Goal: Contribute content: Contribute content

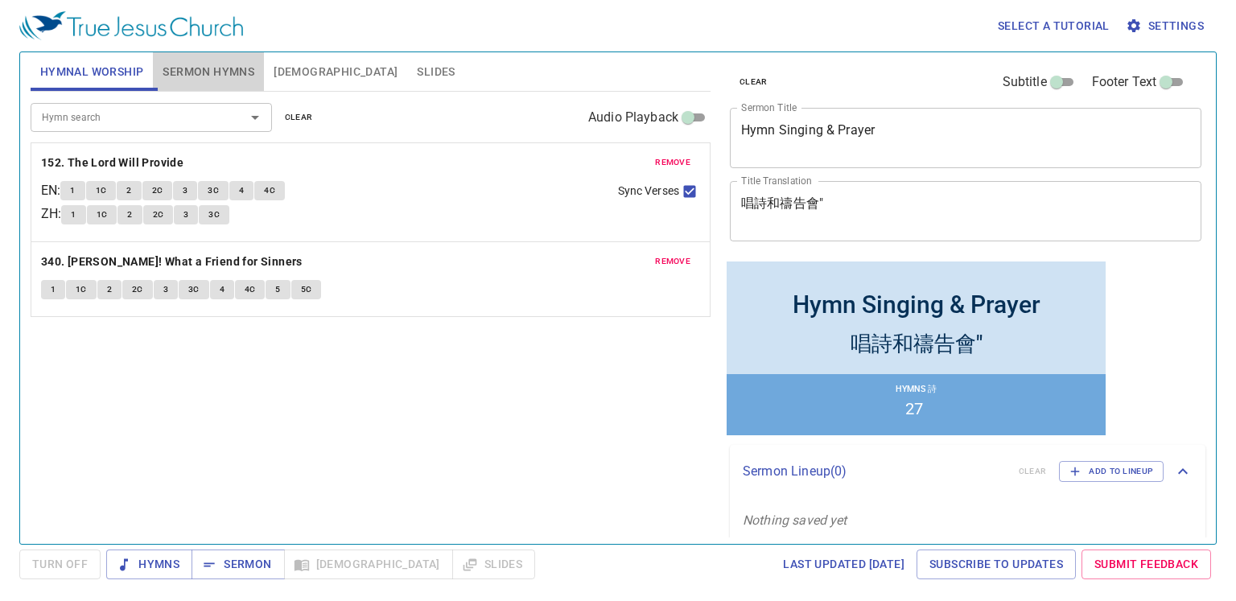
click at [210, 74] on span "Sermon Hymns" at bounding box center [209, 72] width 92 height 20
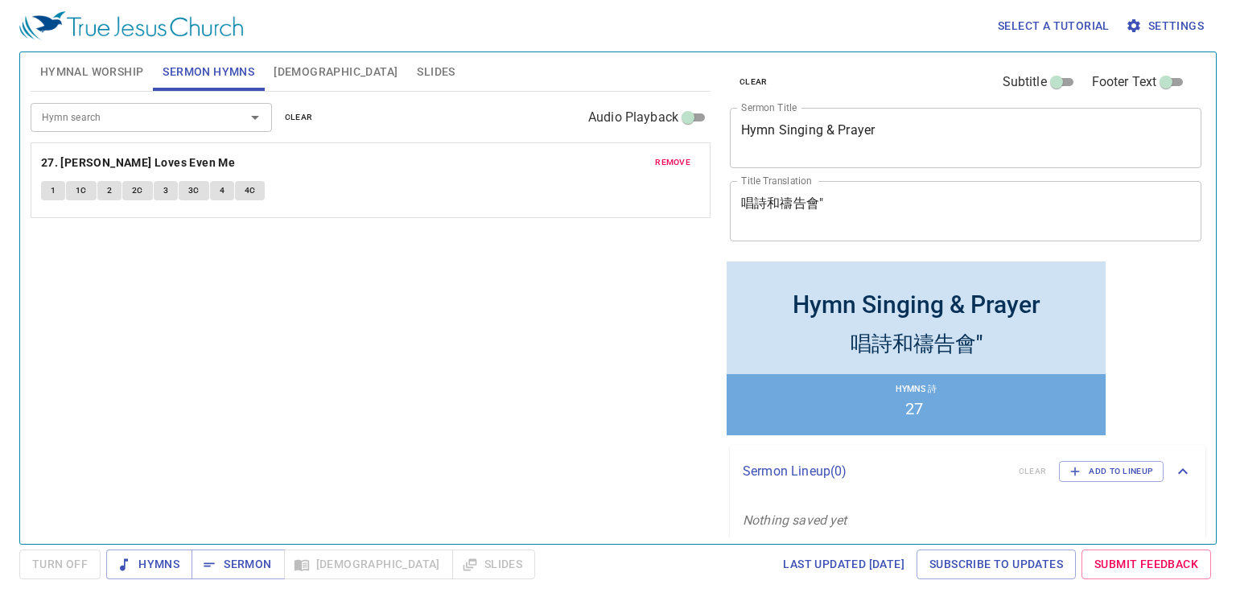
click at [683, 164] on span "remove" at bounding box center [672, 162] width 35 height 14
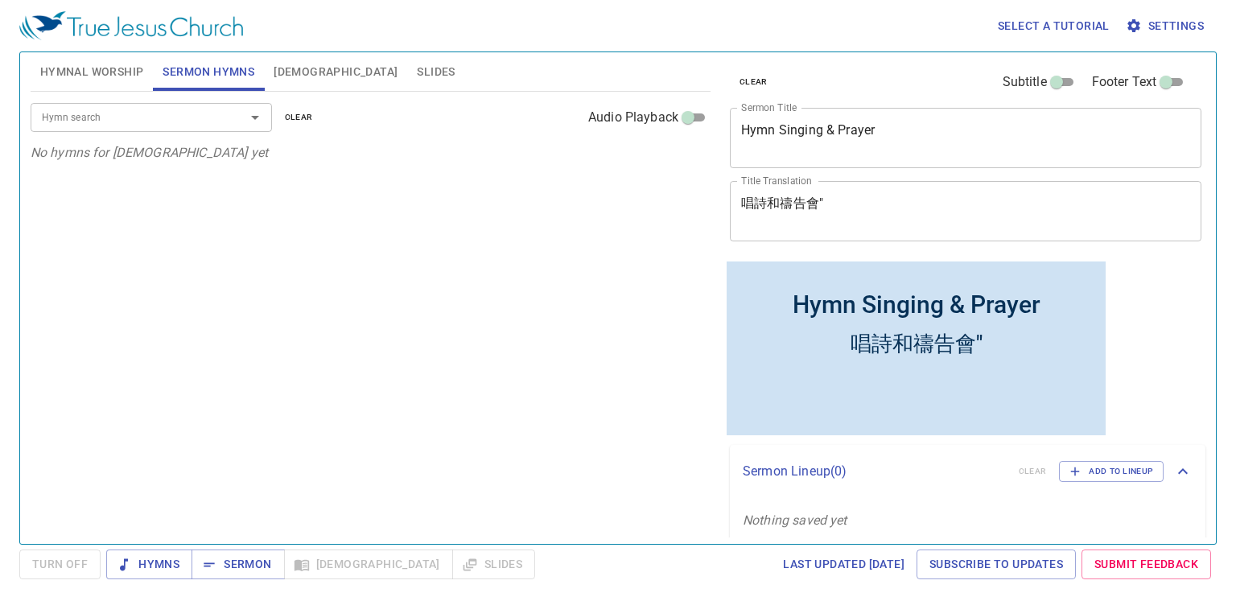
click at [221, 119] on div "Hymn search" at bounding box center [151, 117] width 241 height 28
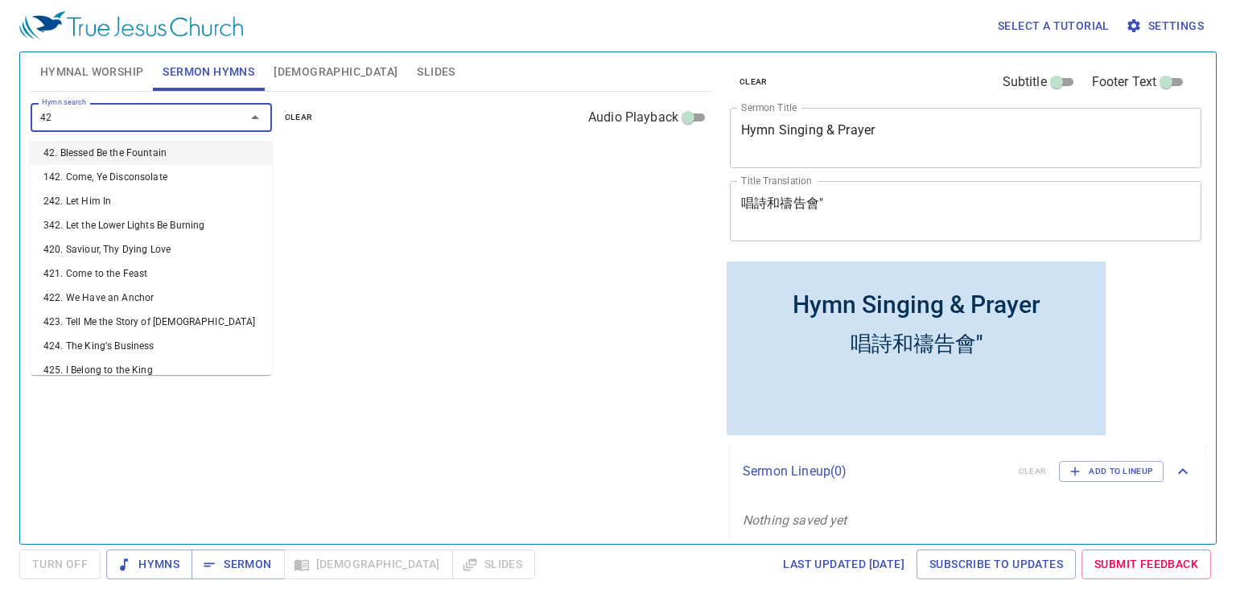
type input "423"
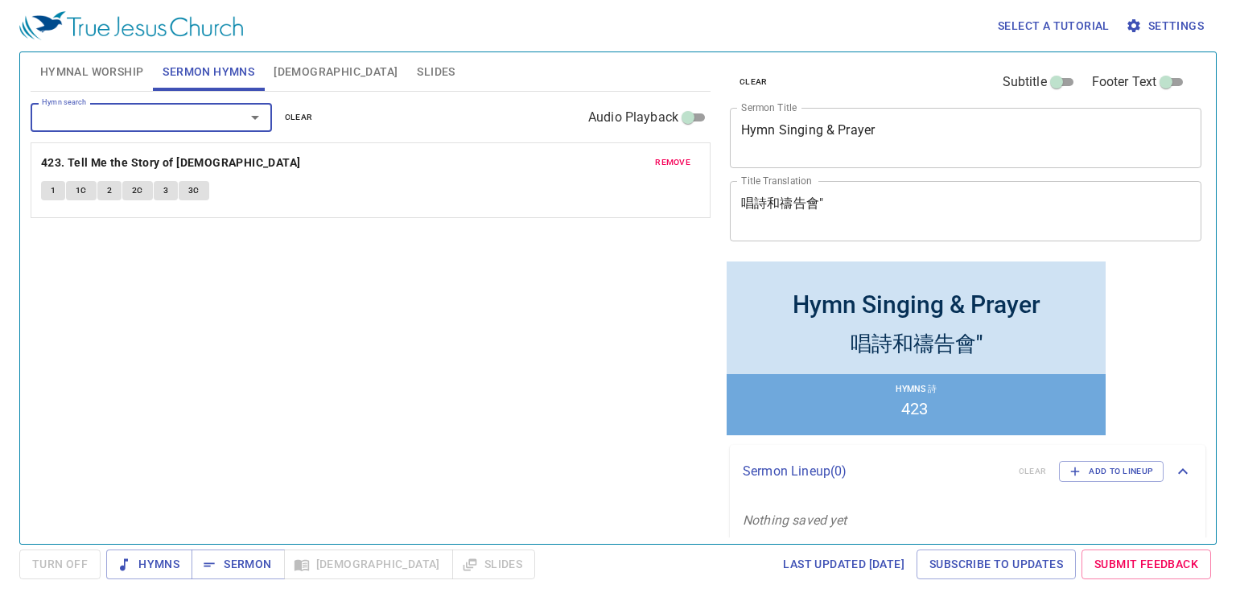
click at [123, 113] on input "Hymn search" at bounding box center [127, 117] width 184 height 19
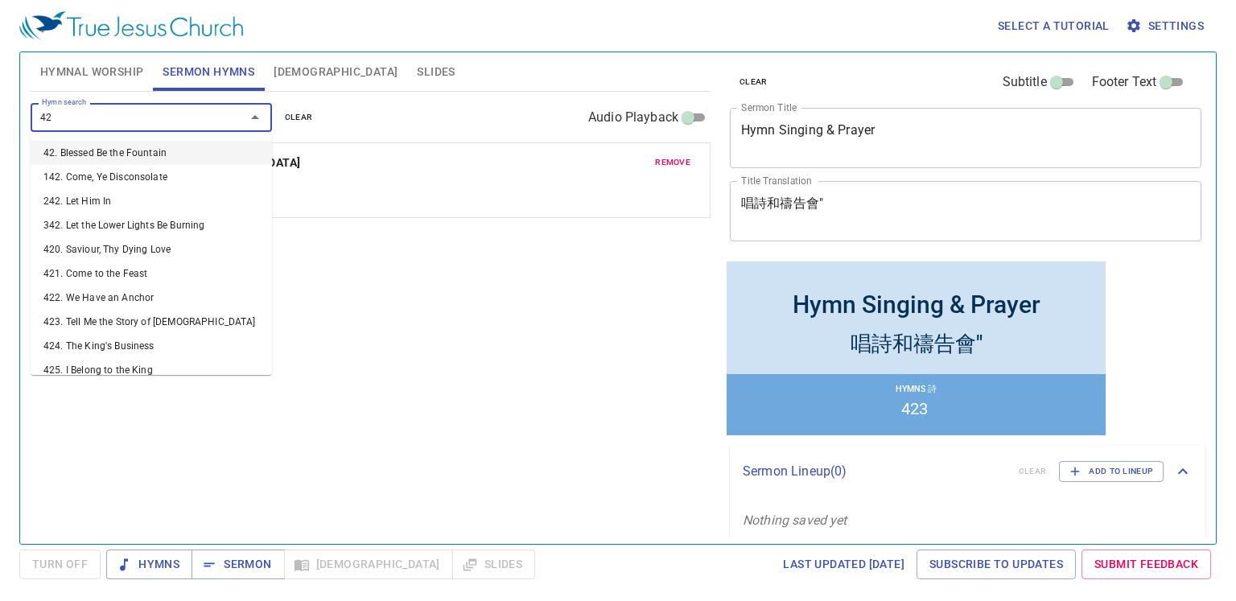
type input "427"
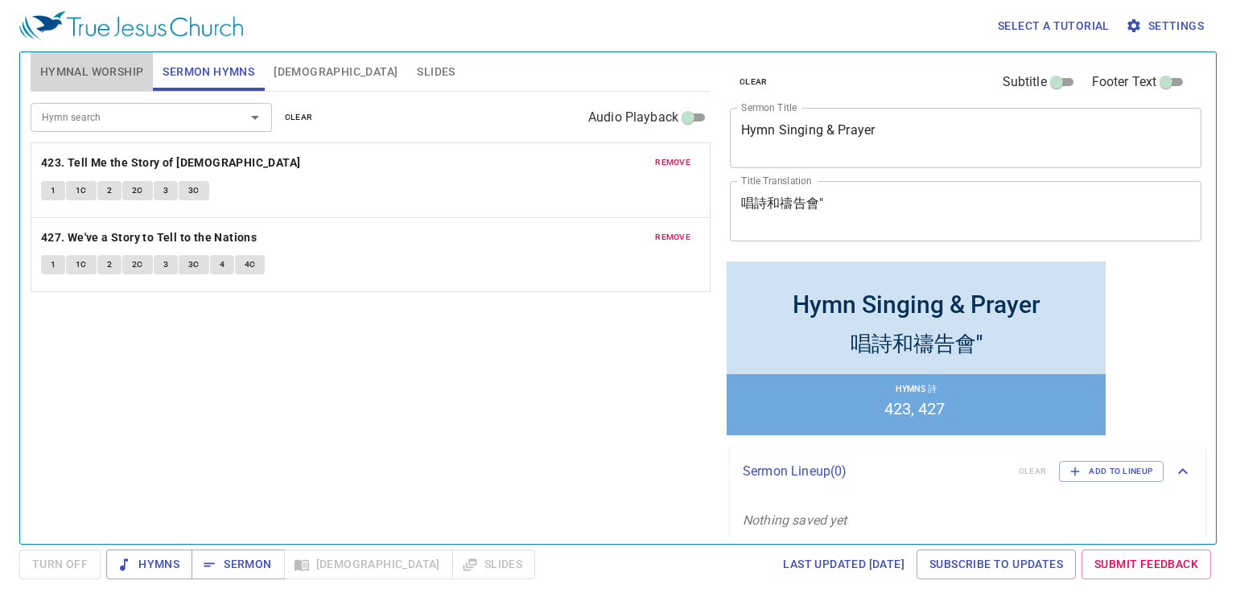
click at [77, 78] on span "Hymnal Worship" at bounding box center [92, 72] width 104 height 20
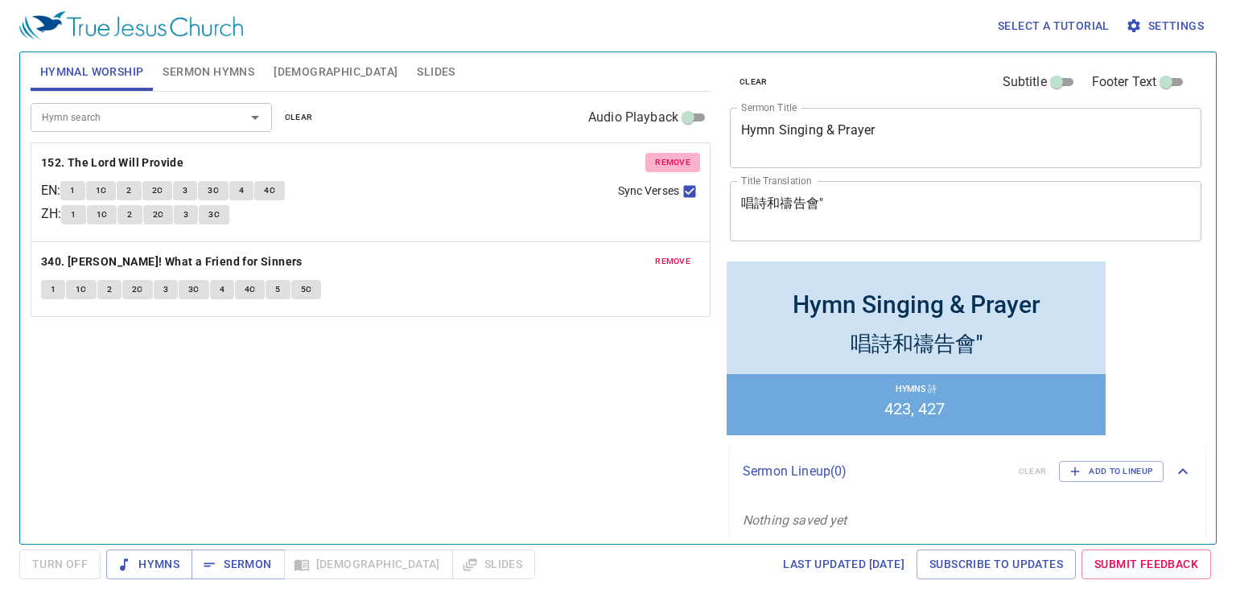
click at [689, 160] on span "remove" at bounding box center [672, 162] width 35 height 14
click at [689, 254] on span "remove" at bounding box center [672, 261] width 35 height 14
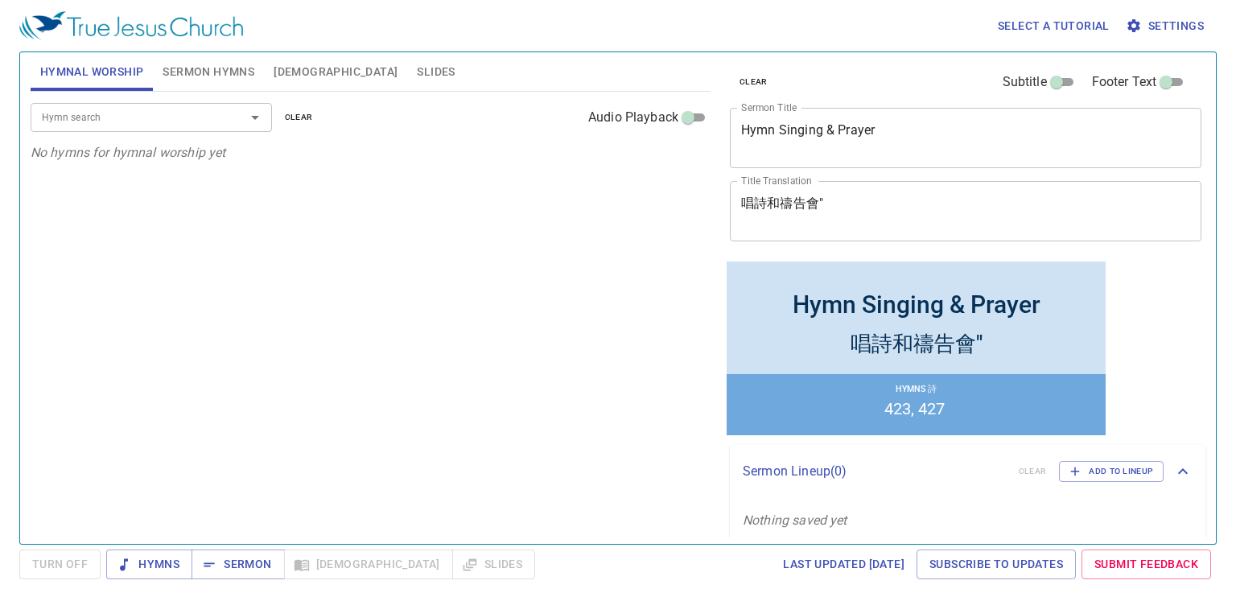
click at [210, 111] on input "Hymn search" at bounding box center [127, 117] width 184 height 19
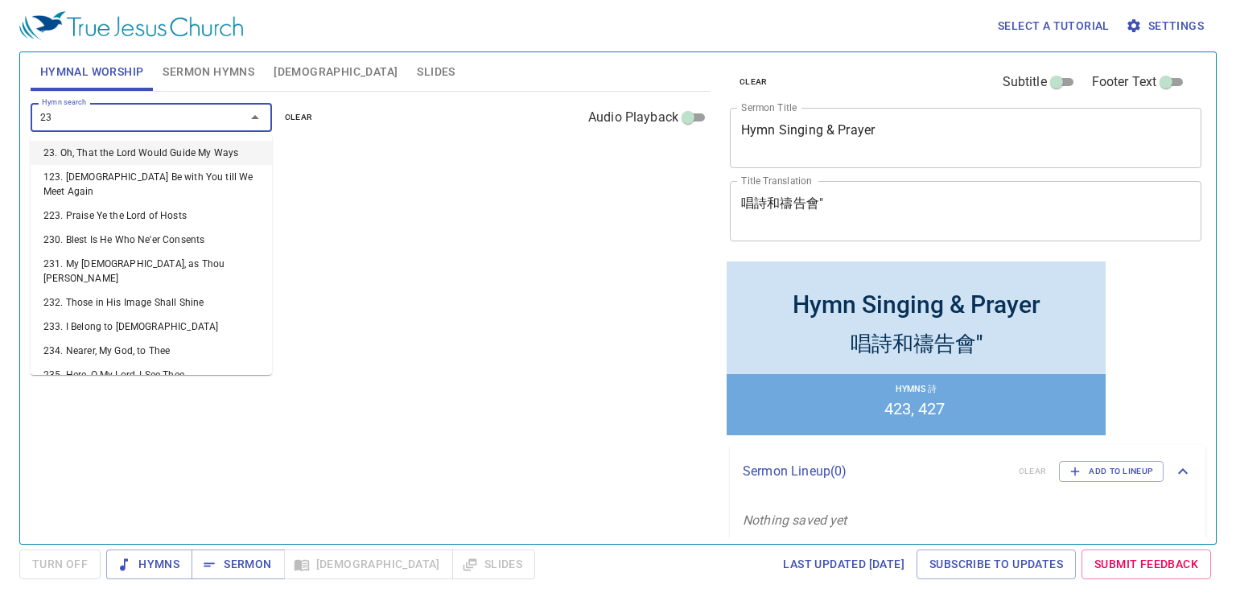
type input "239"
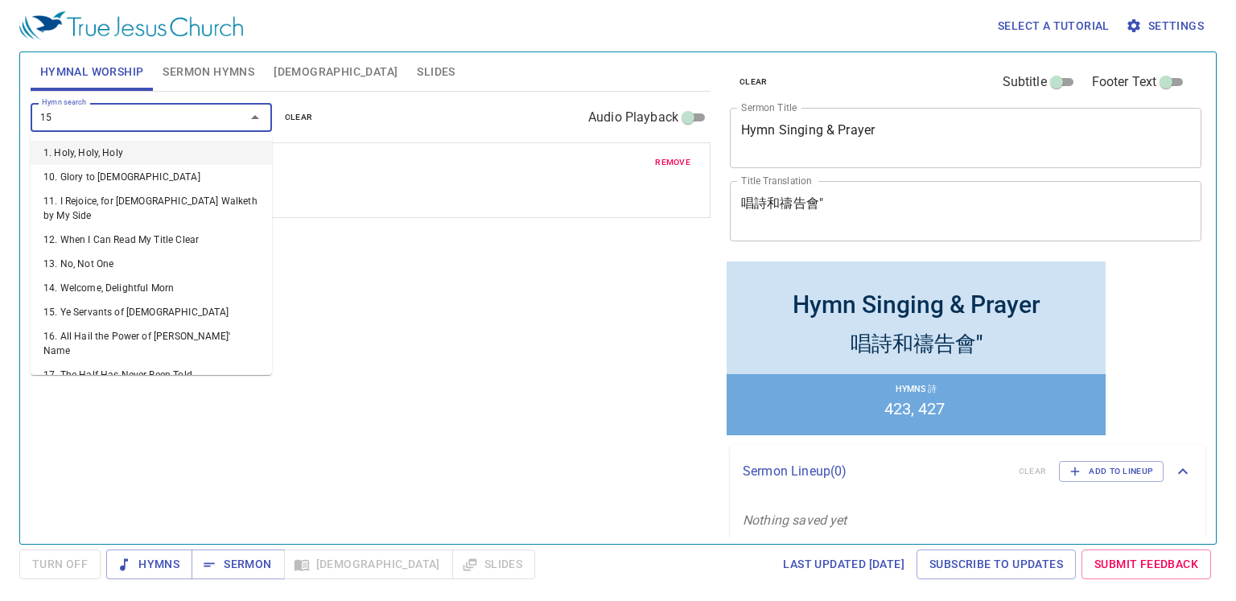
type input "151"
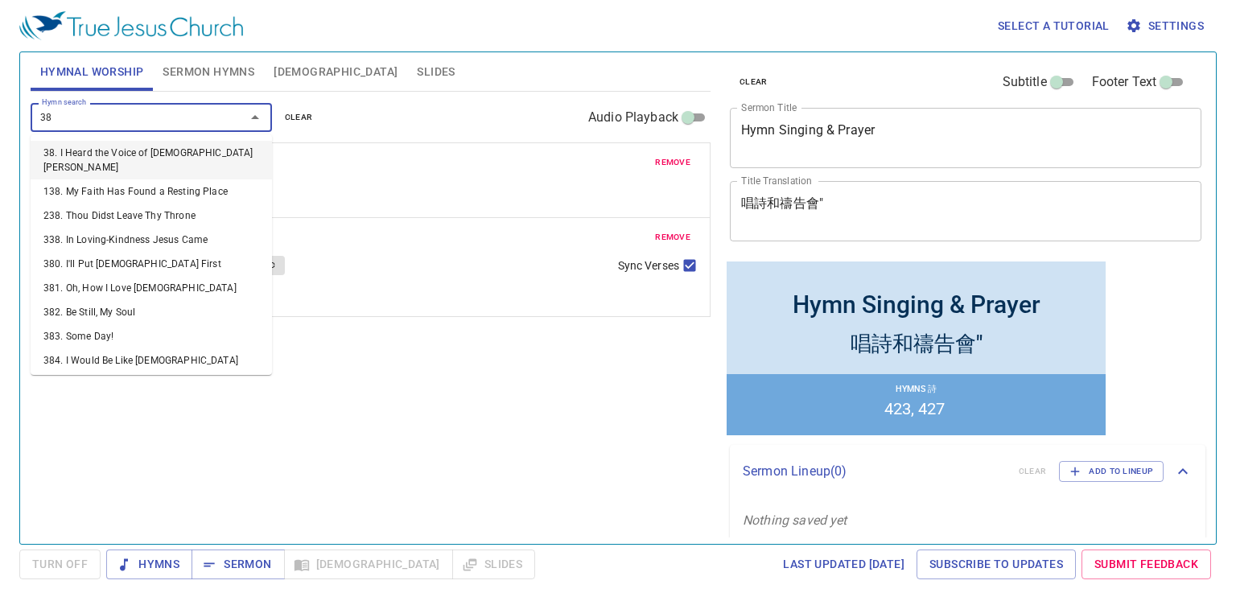
type input "386"
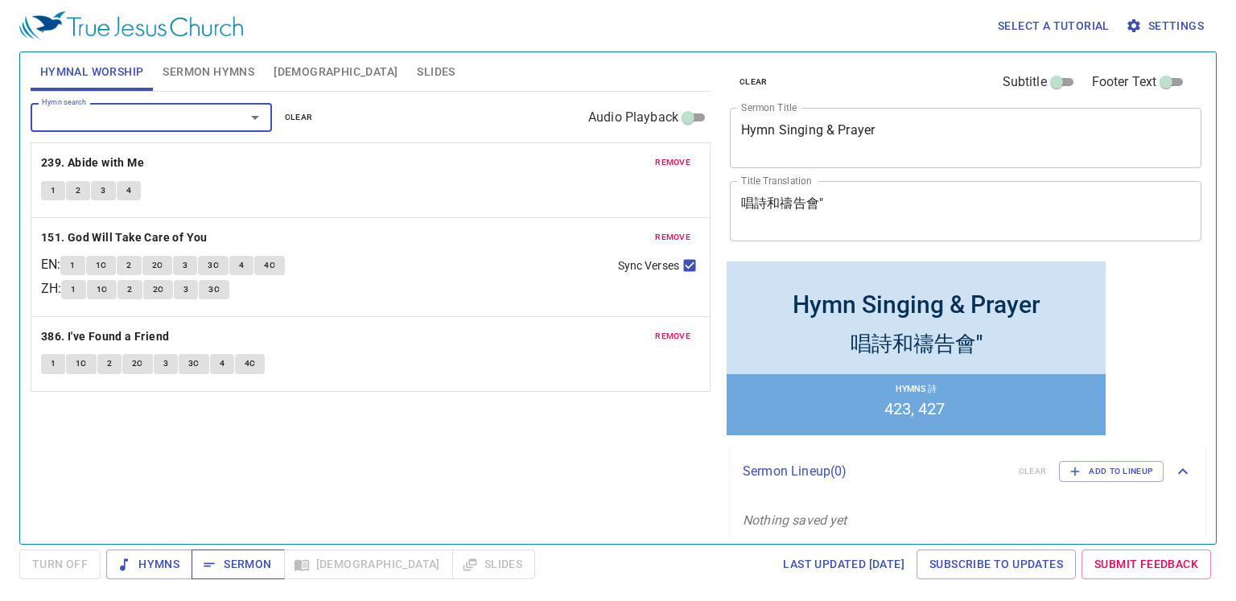
click at [250, 557] on span "Sermon" at bounding box center [237, 565] width 67 height 20
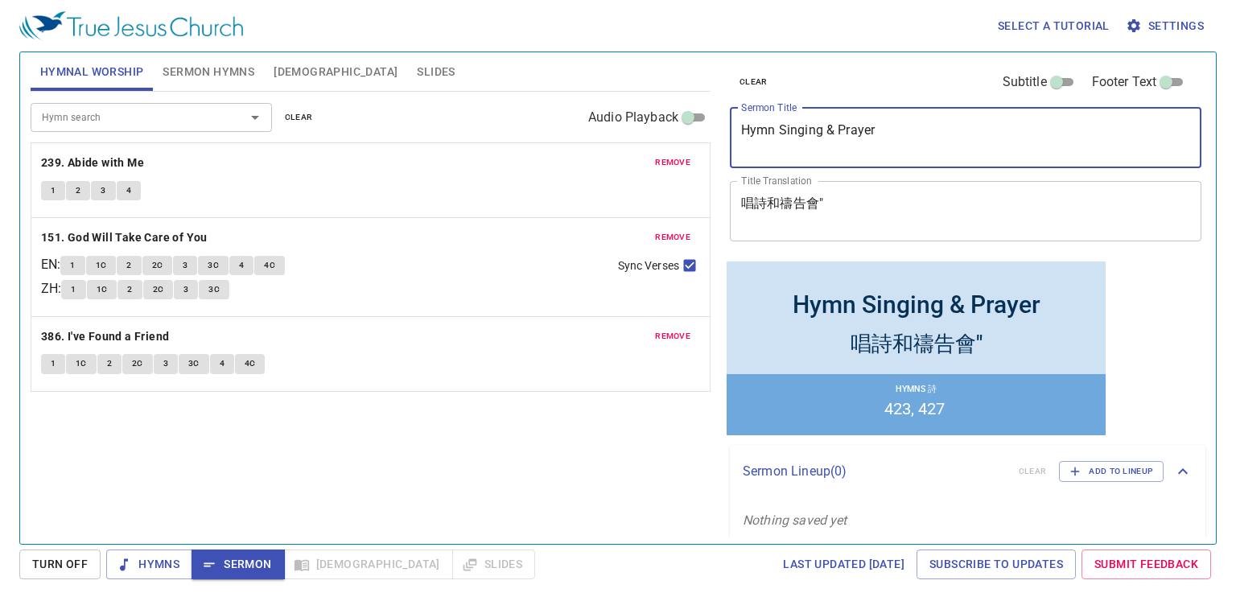
drag, startPoint x: 900, startPoint y: 134, endPoint x: 695, endPoint y: 97, distance: 208.4
click at [704, 93] on div "Hymnal Worship Sermon Hymns Bible Slides Hymn search Hymn search clear Audio Pl…" at bounding box center [618, 292] width 1188 height 492
paste textarea "傳講耶穌基督 Preaching Jesus Christ"
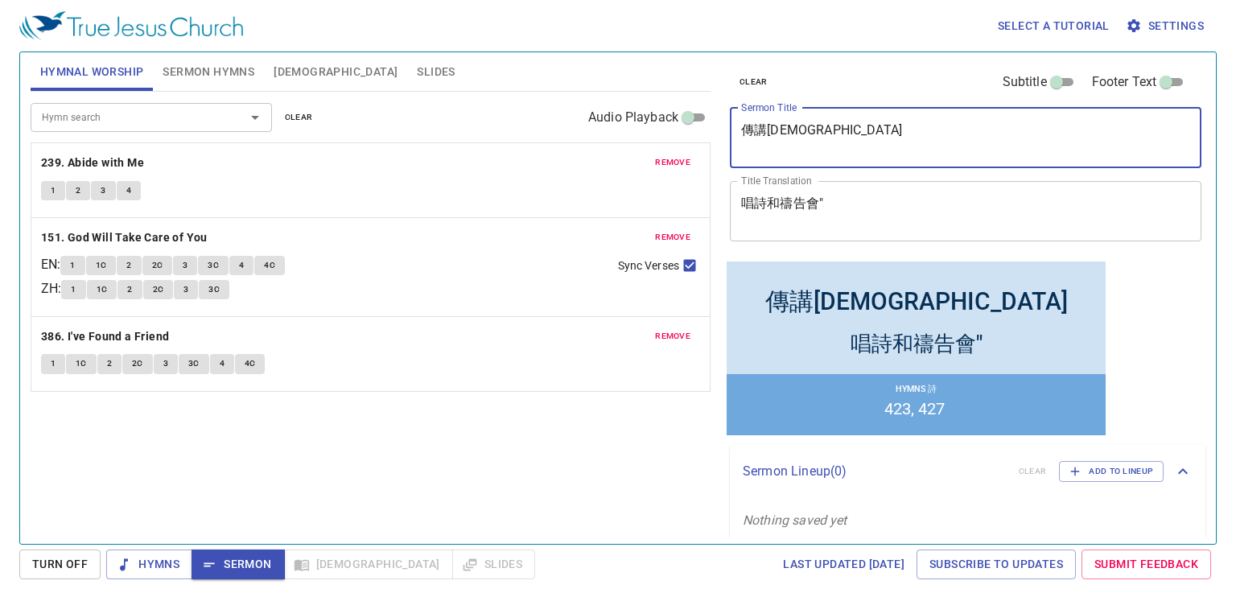
type textarea "傳講[DEMOGRAPHIC_DATA]"
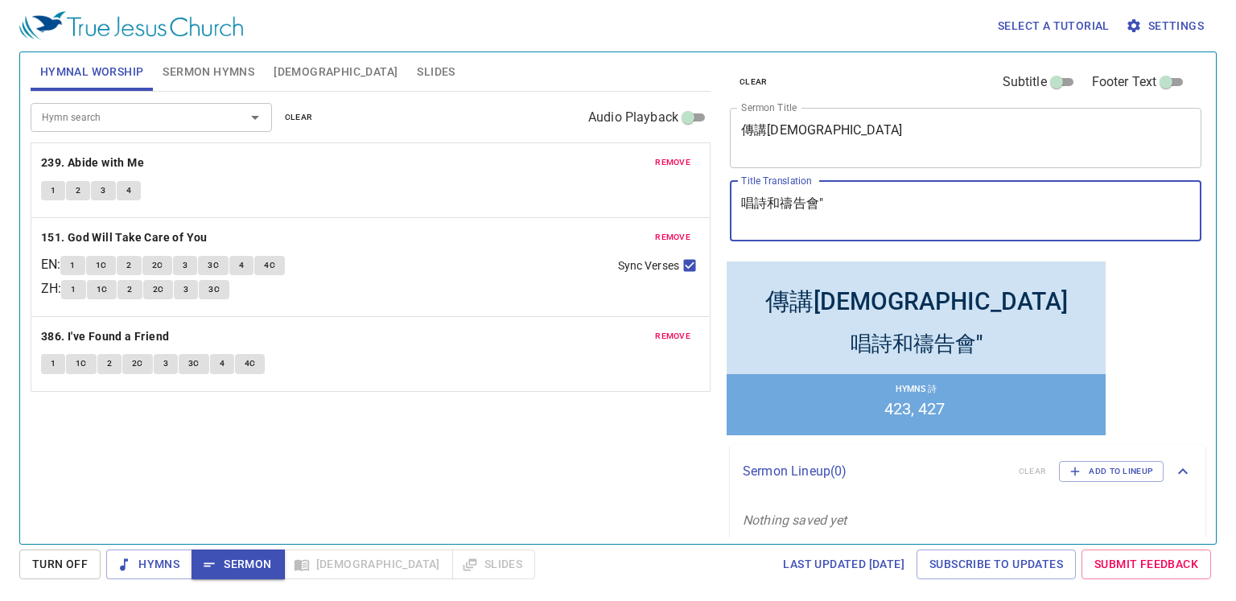
drag, startPoint x: 782, startPoint y: 197, endPoint x: 533, endPoint y: 183, distance: 249.2
click at [599, 183] on div "Hymnal Worship Sermon Hymns Bible Slides Hymn search Hymn search clear Audio Pl…" at bounding box center [618, 292] width 1188 height 492
paste textarea "講耶穌基督 Preaching Jesus Christ"
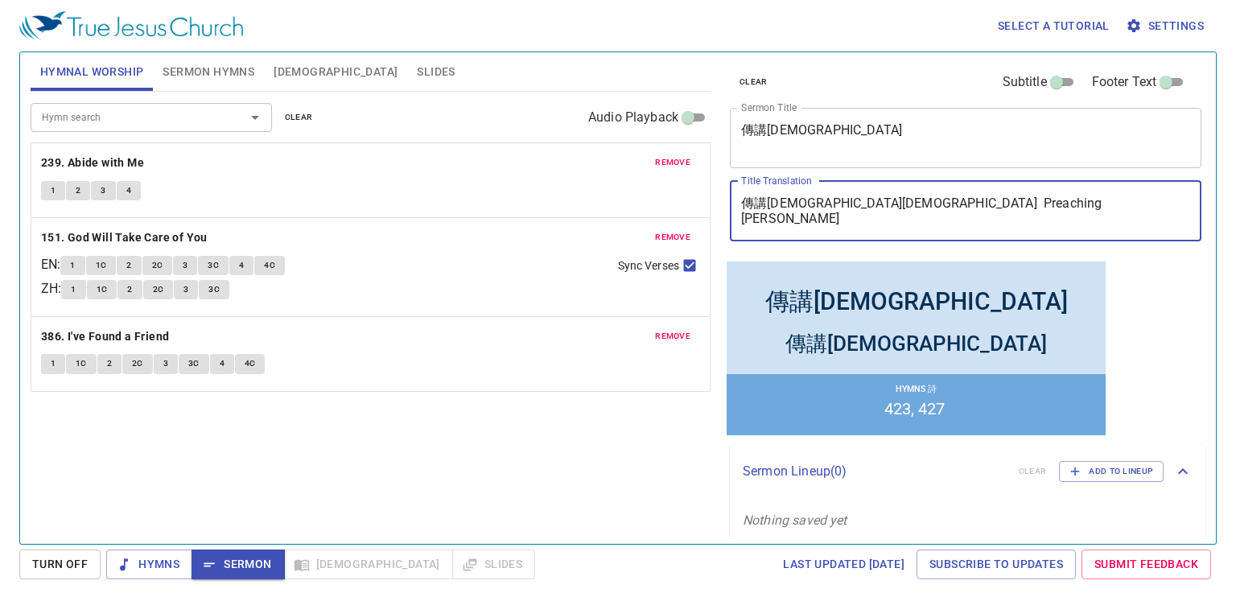
click at [828, 205] on textarea "傳講耶穌基督 Preaching Jesus Christ" at bounding box center [965, 211] width 449 height 31
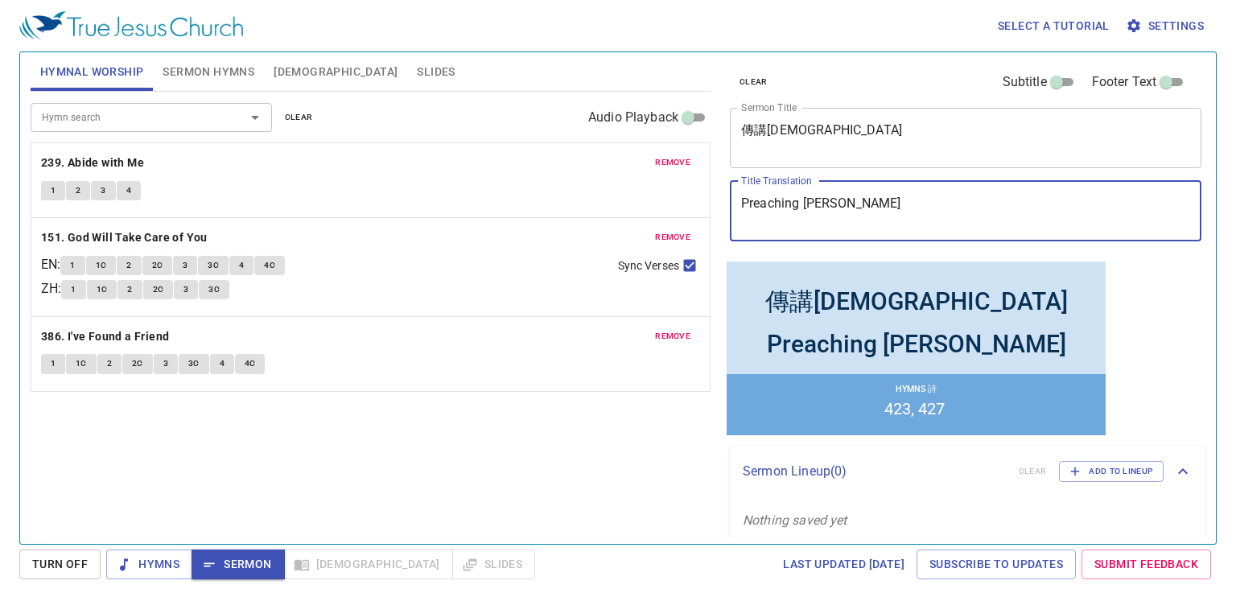
type textarea "Preaching [PERSON_NAME]"
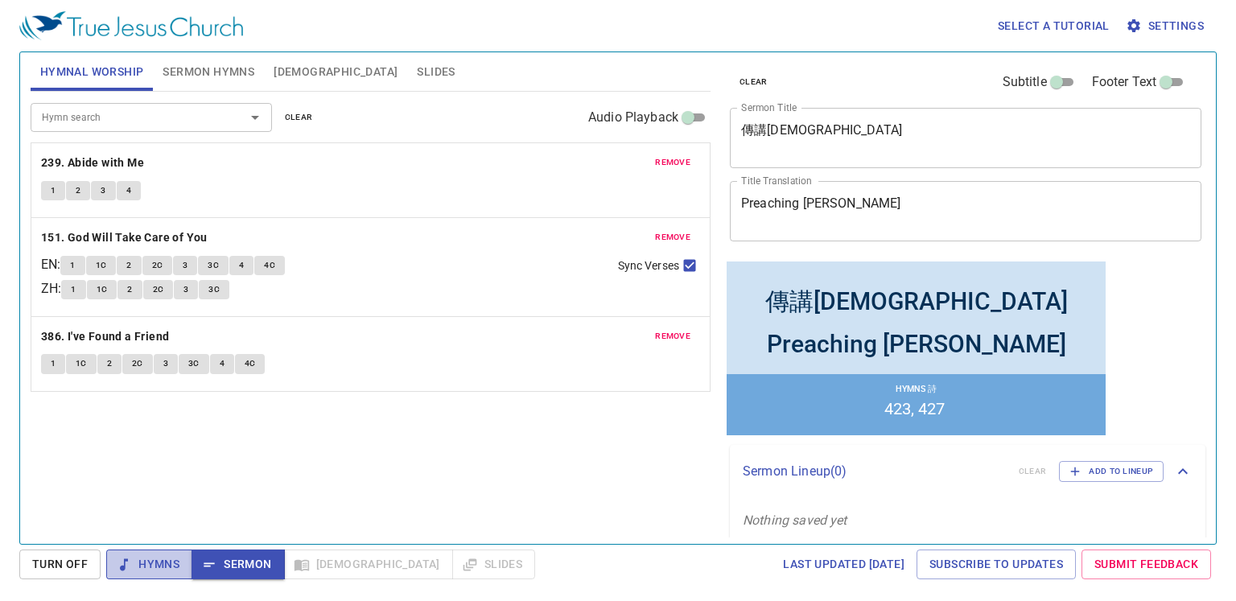
click at [150, 555] on span "Hymns" at bounding box center [149, 565] width 60 height 20
click at [127, 163] on b "239. Abide with Me" at bounding box center [92, 163] width 103 height 20
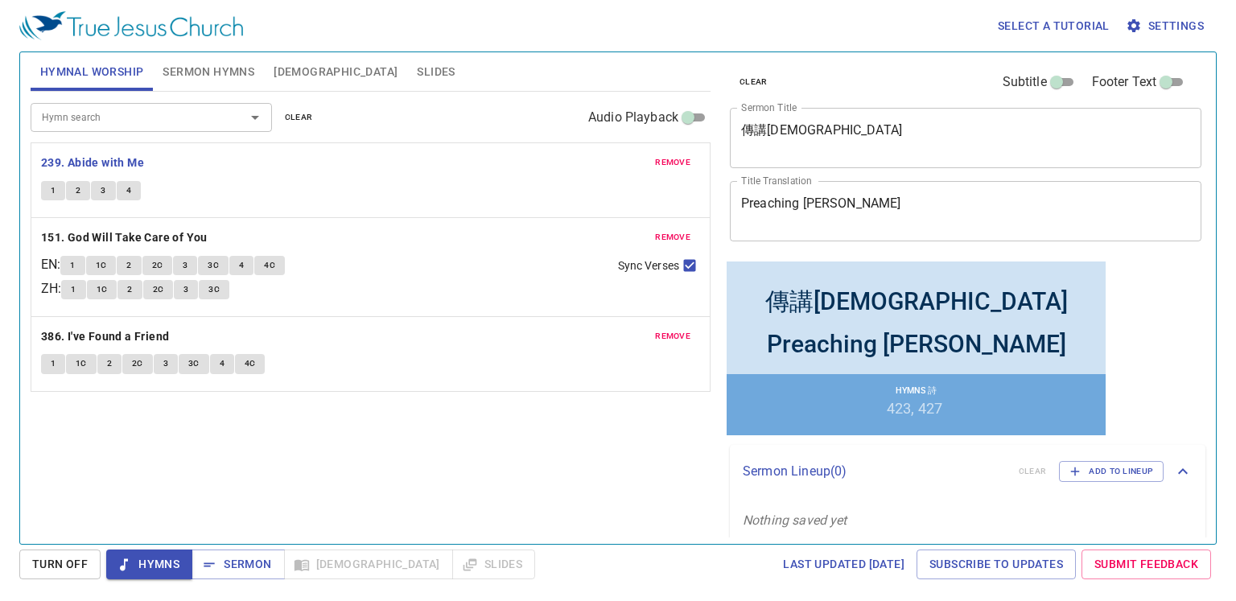
click at [53, 190] on span "1" at bounding box center [53, 191] width 5 height 14
click at [55, 192] on span "1" at bounding box center [53, 191] width 5 height 14
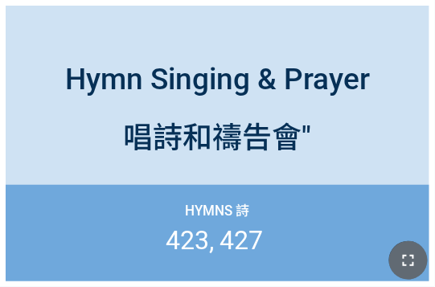
click at [412, 265] on icon "button" at bounding box center [408, 260] width 11 height 11
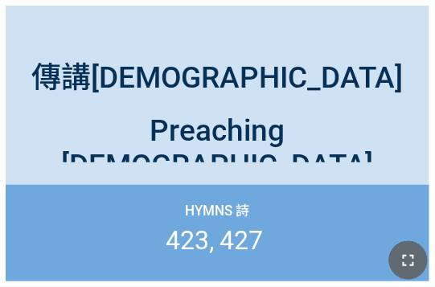
click at [407, 265] on icon "button" at bounding box center [408, 260] width 11 height 11
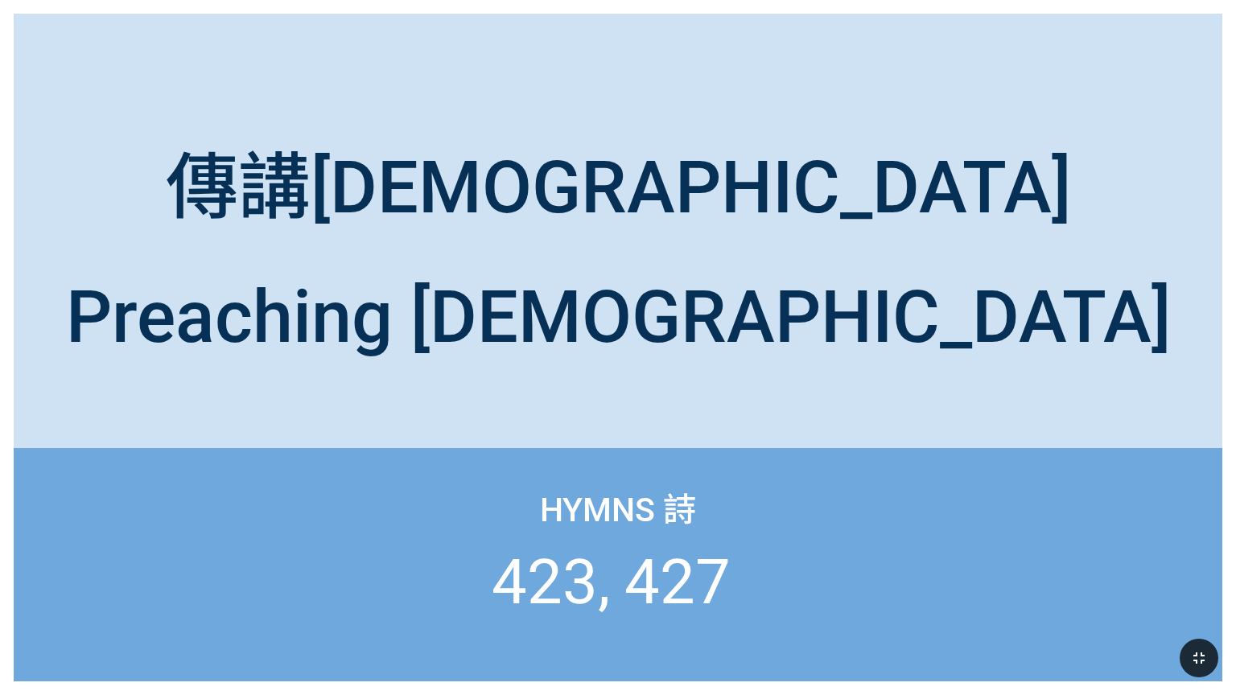
click at [1205, 638] on icon "button" at bounding box center [1199, 658] width 19 height 19
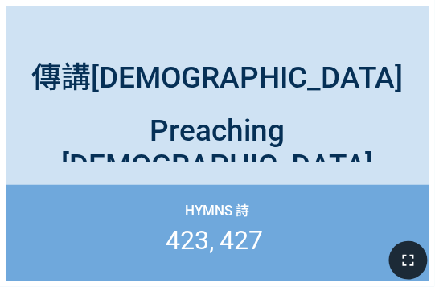
click at [416, 270] on icon "button" at bounding box center [408, 260] width 19 height 19
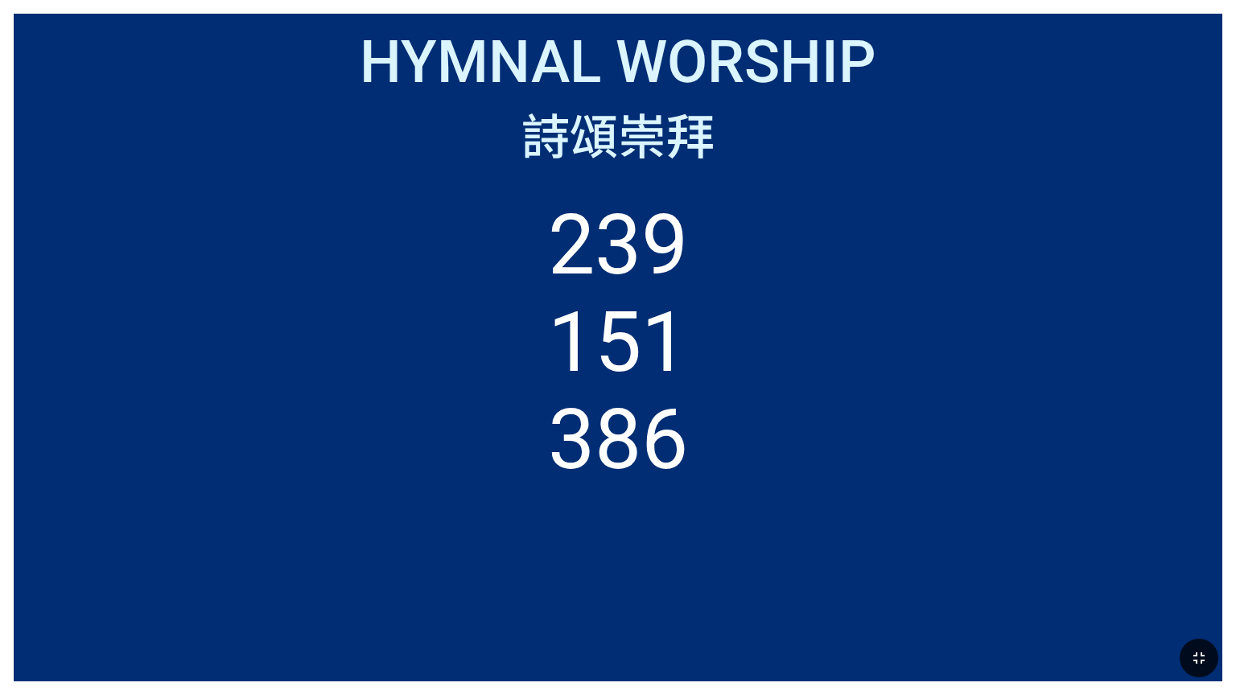
click at [828, 308] on ol "239 151 386" at bounding box center [617, 425] width 1181 height 458
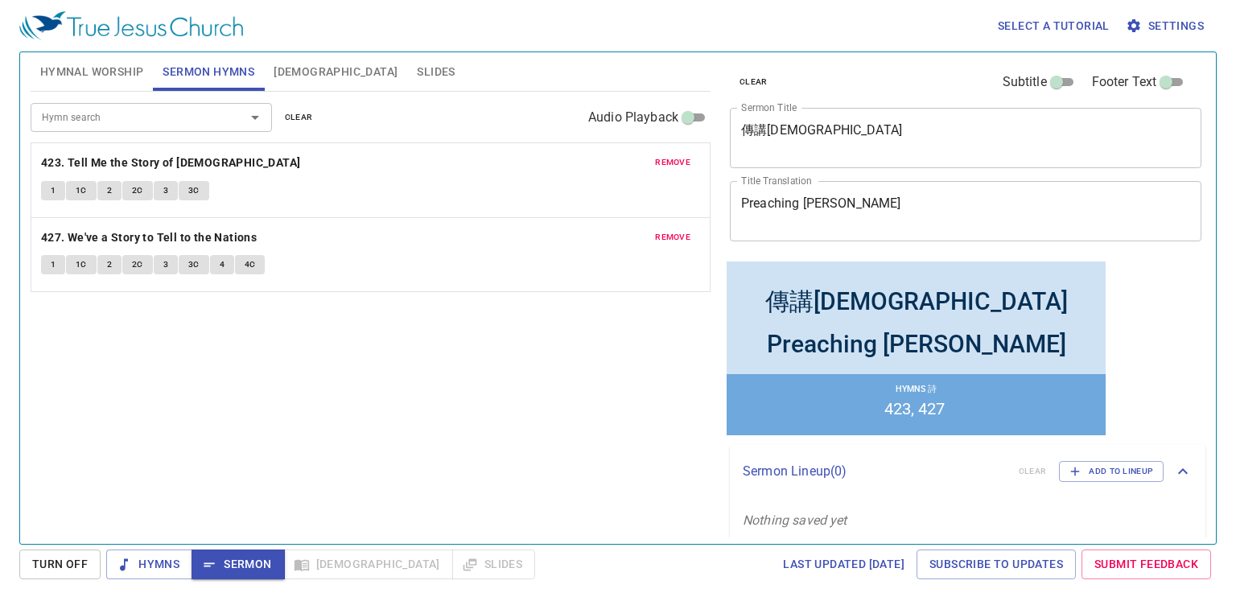
click at [289, 69] on span "[DEMOGRAPHIC_DATA]" at bounding box center [336, 72] width 124 height 20
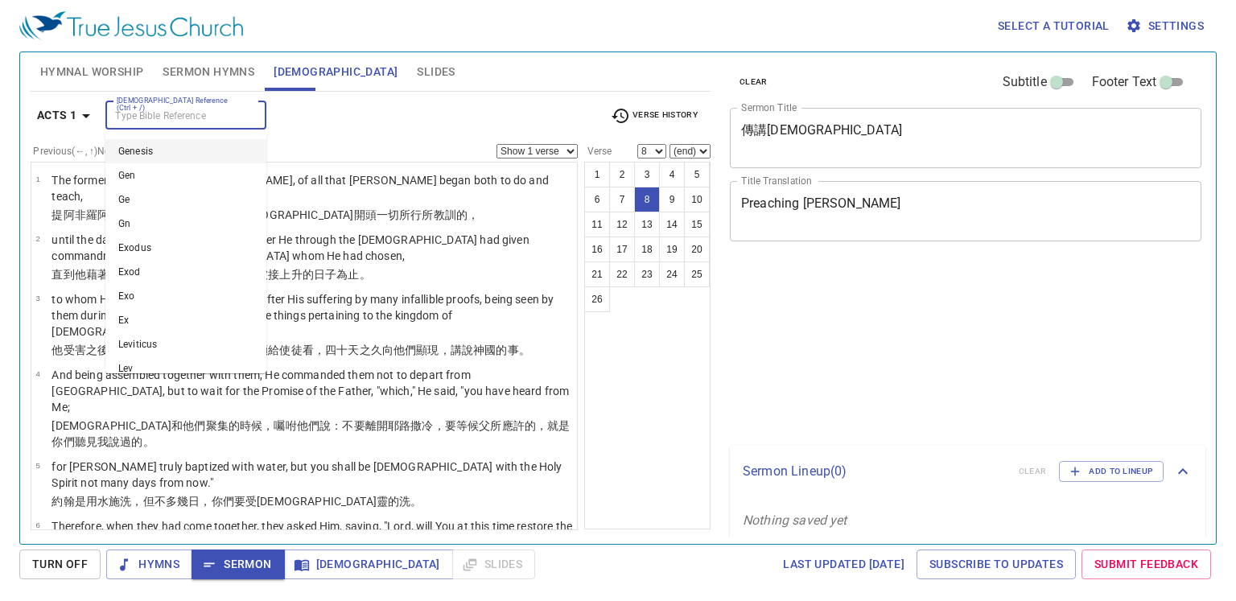
select select "8"
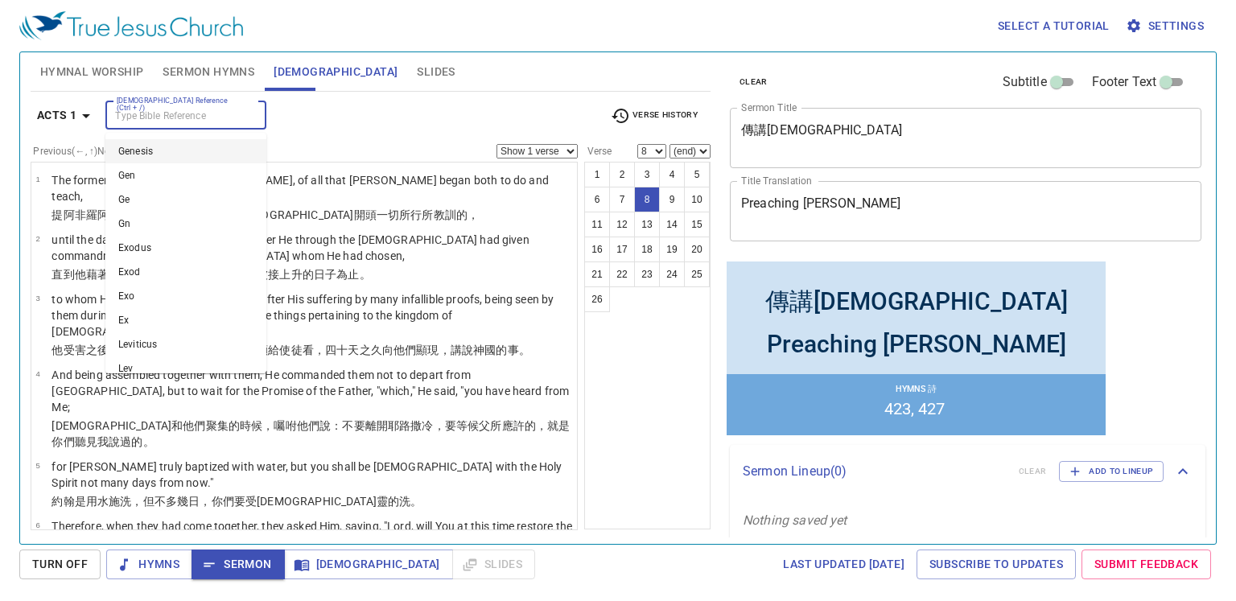
scroll to position [277, 0]
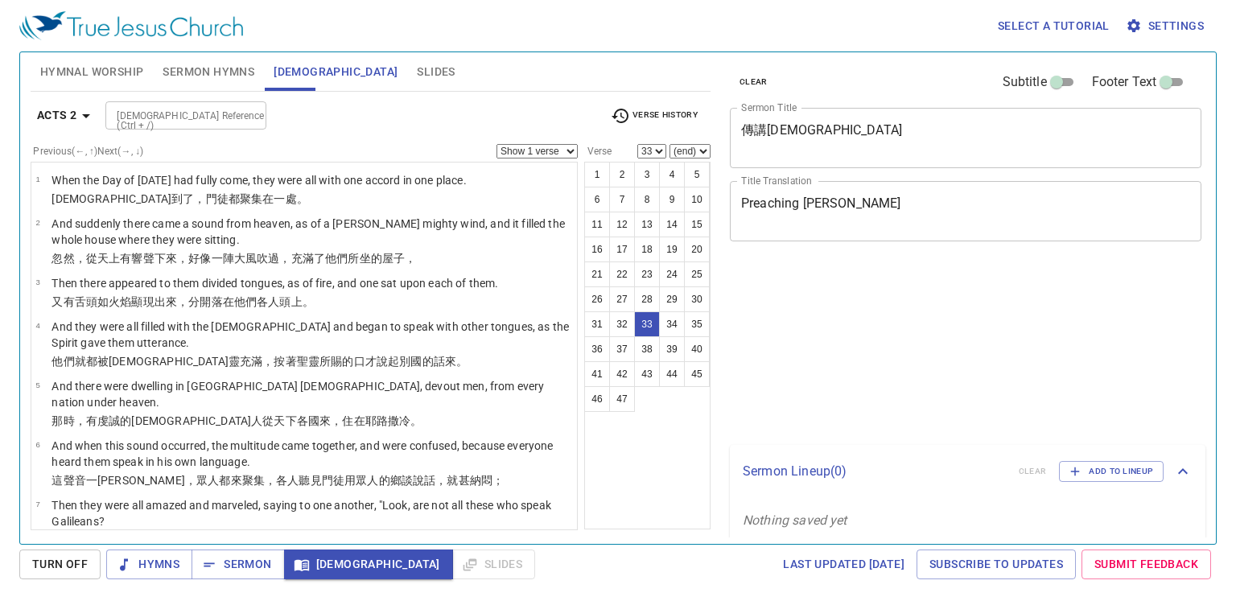
select select "33"
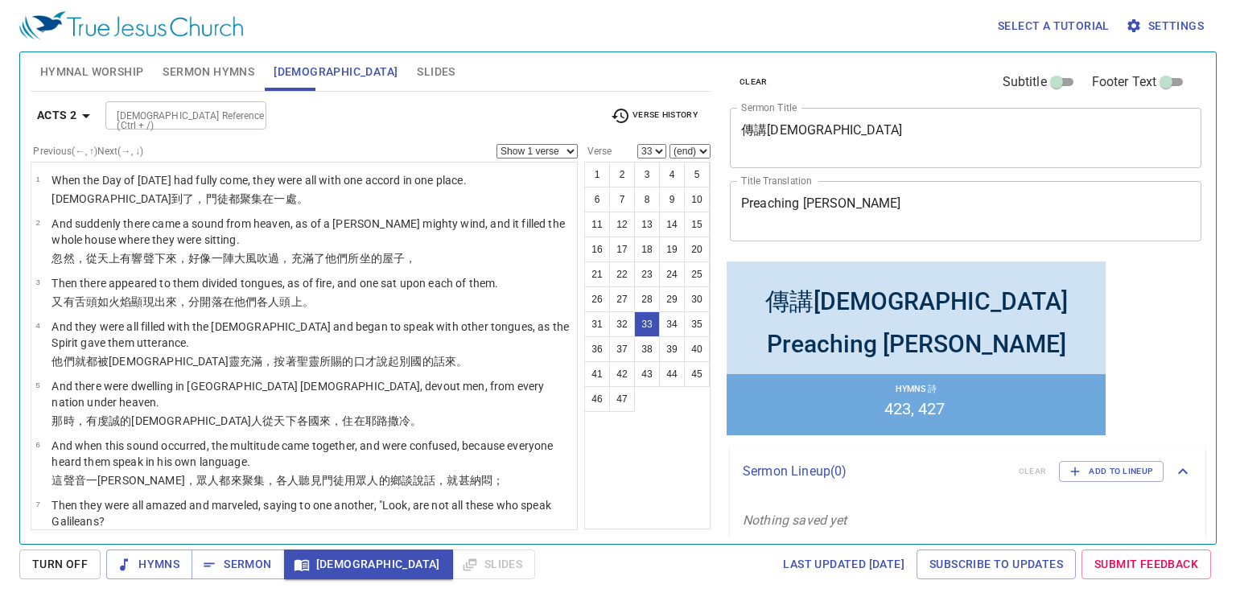
scroll to position [1643, 0]
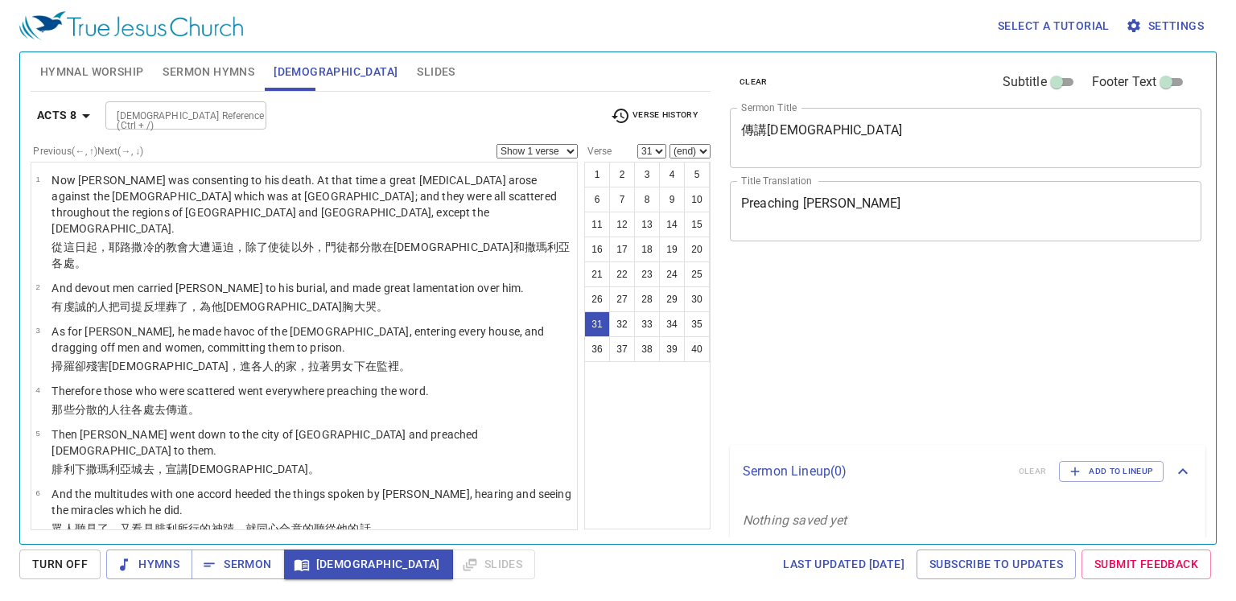
select select "31"
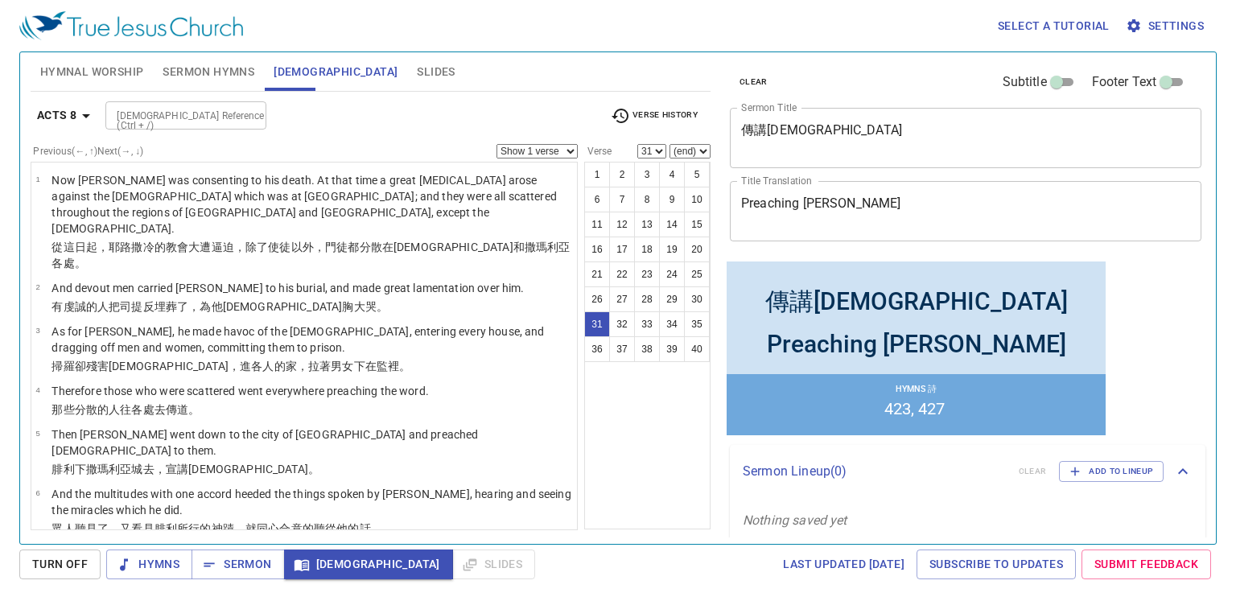
scroll to position [1438, 0]
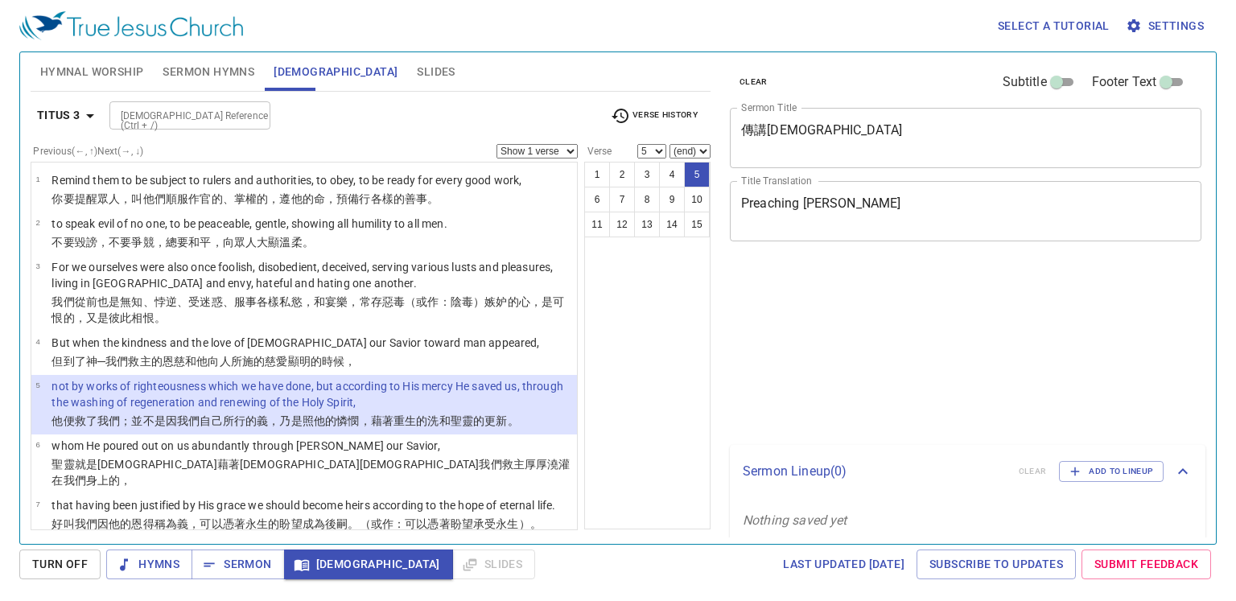
select select "5"
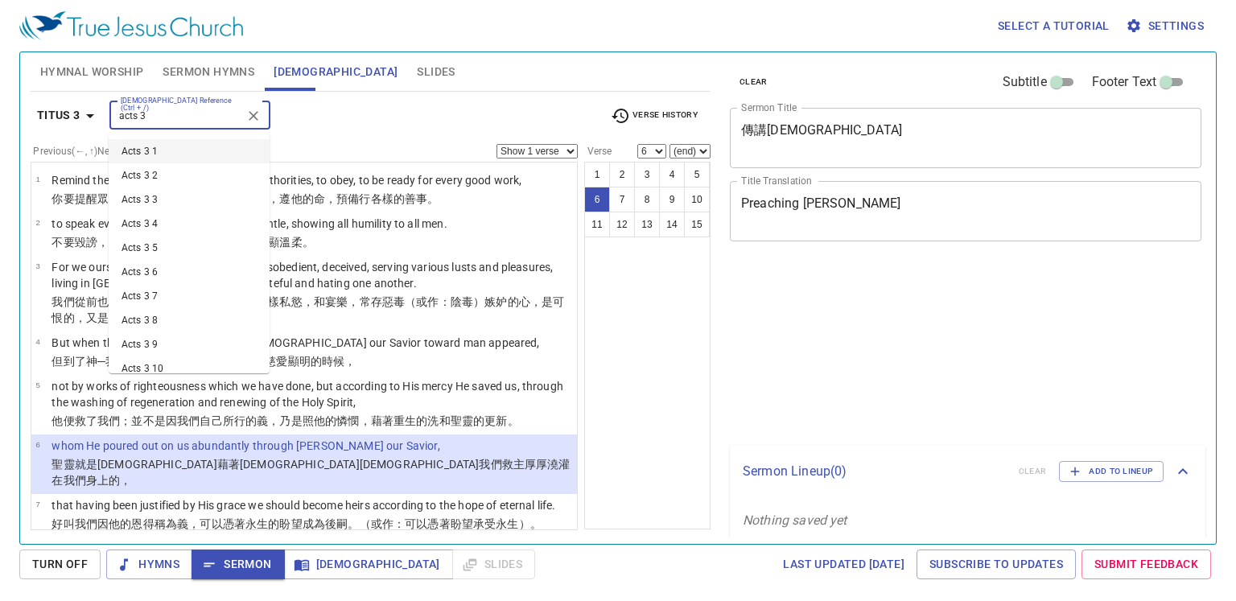
select select "6"
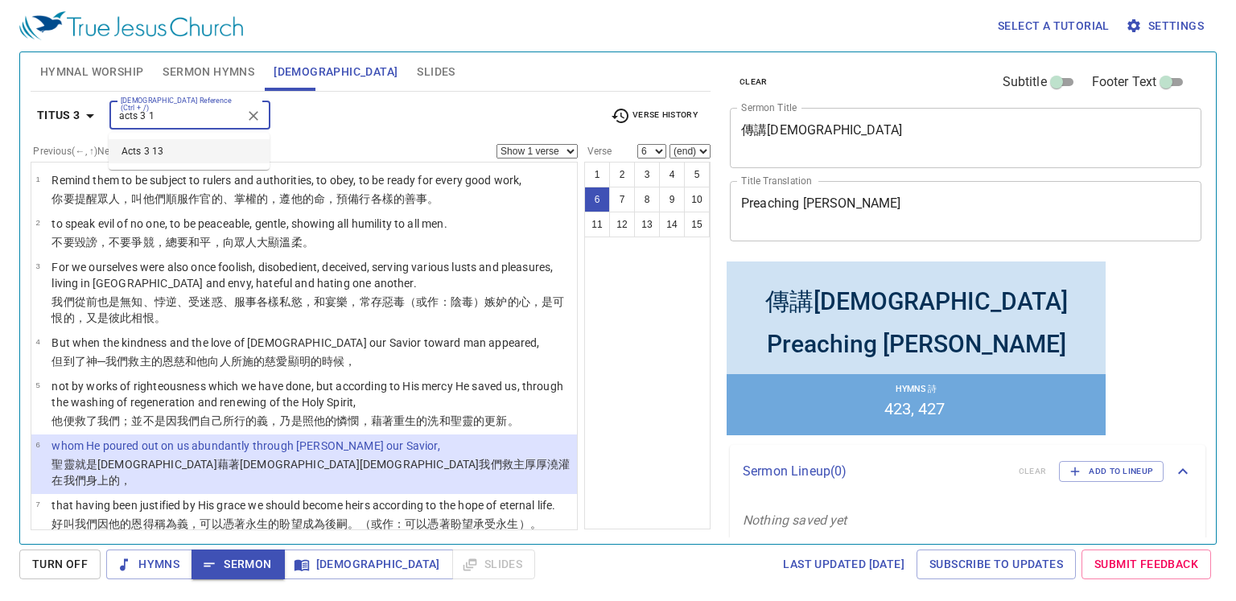
type input "acts 3 13"
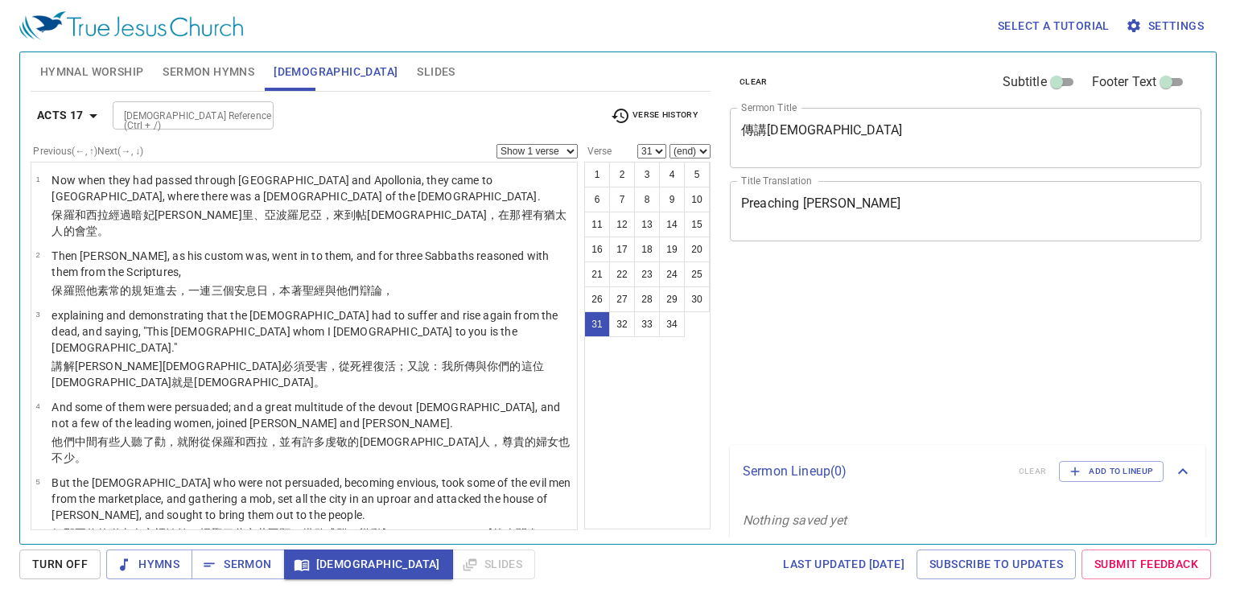
select select "31"
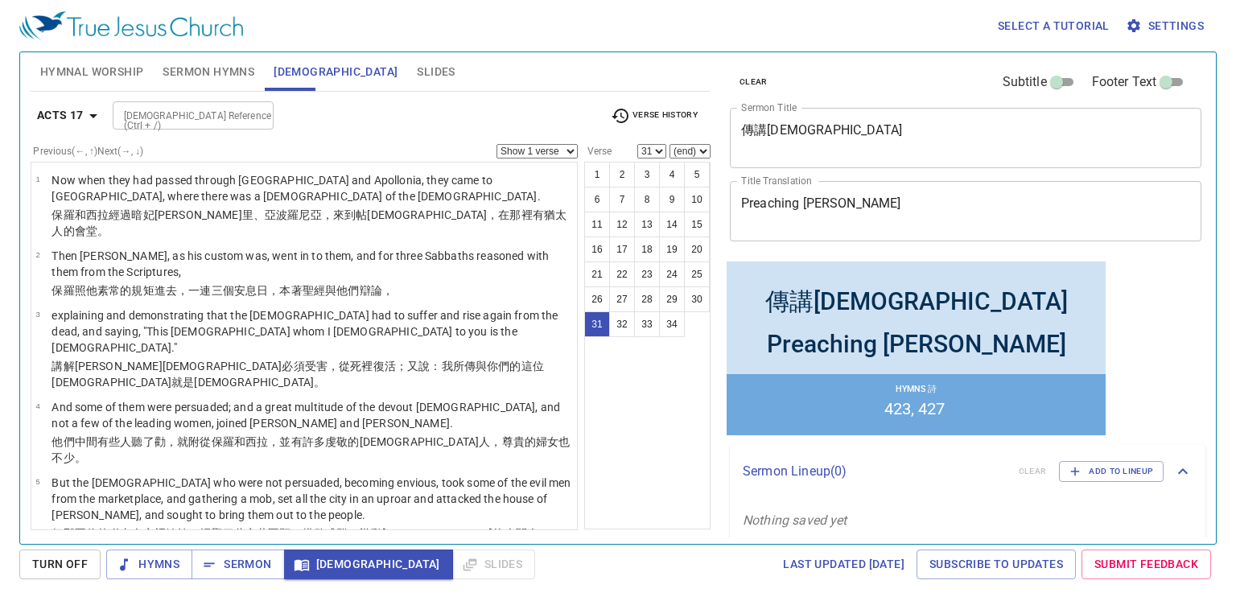
scroll to position [1736, 0]
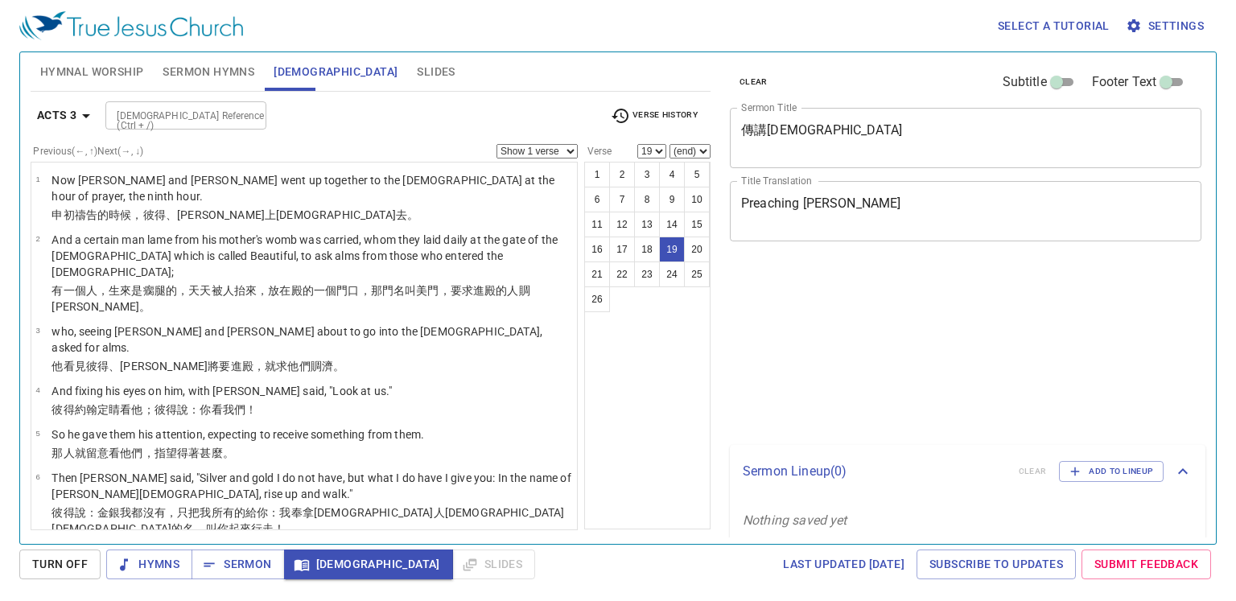
select select "19"
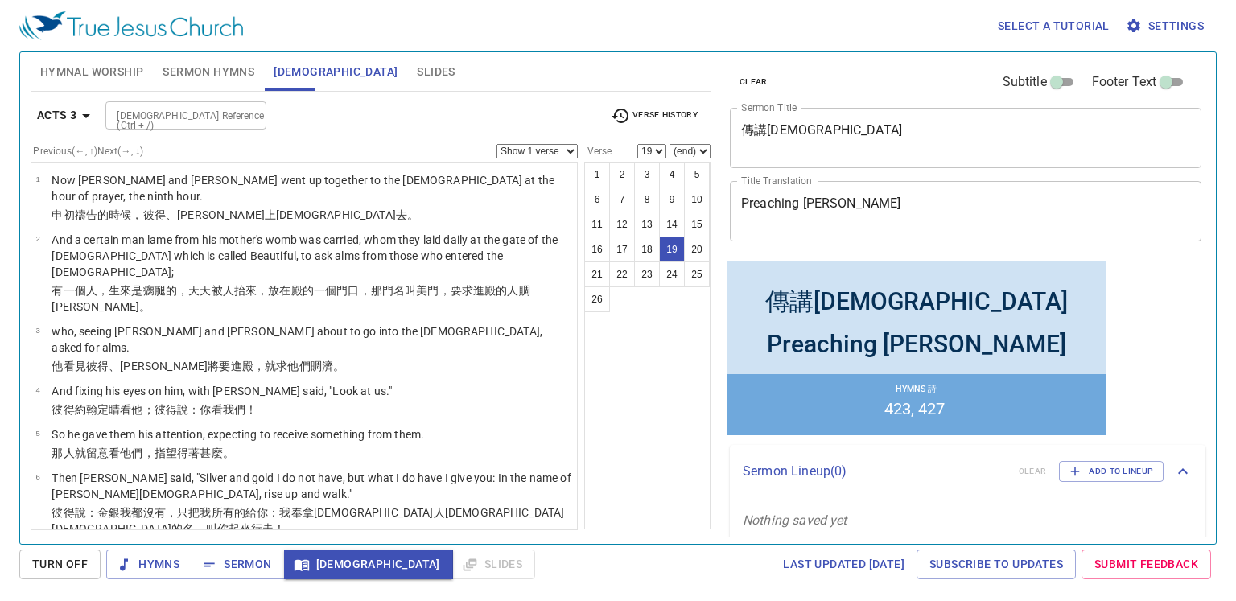
scroll to position [844, 0]
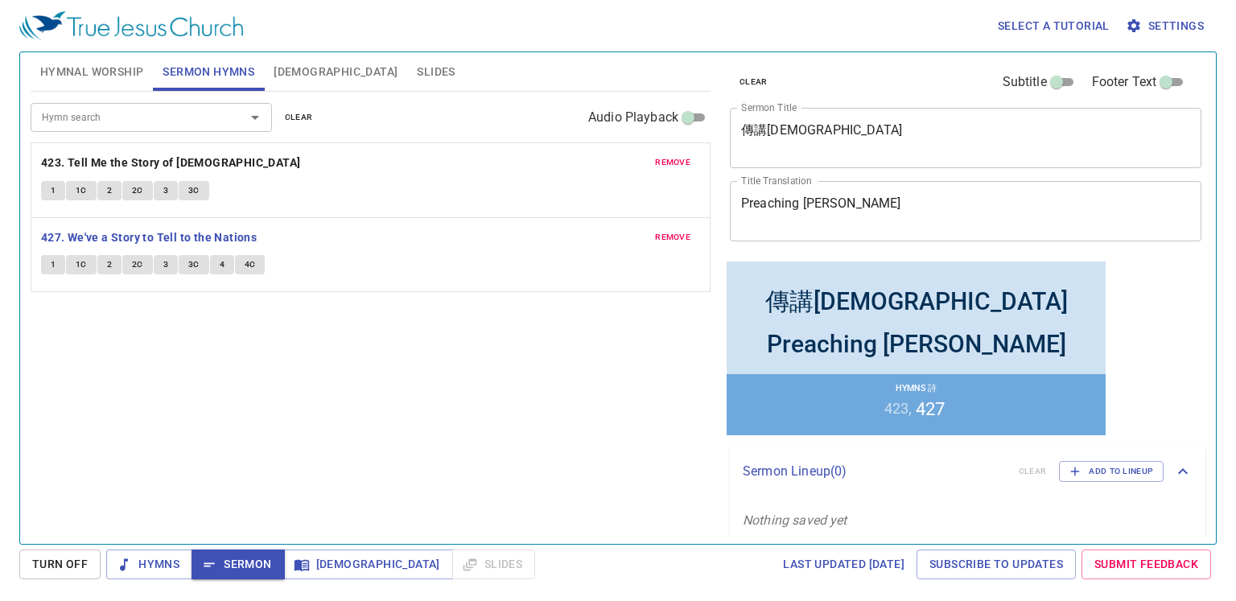
click at [56, 266] on button "1" at bounding box center [53, 264] width 24 height 19
